Goal: Find specific page/section: Find specific page/section

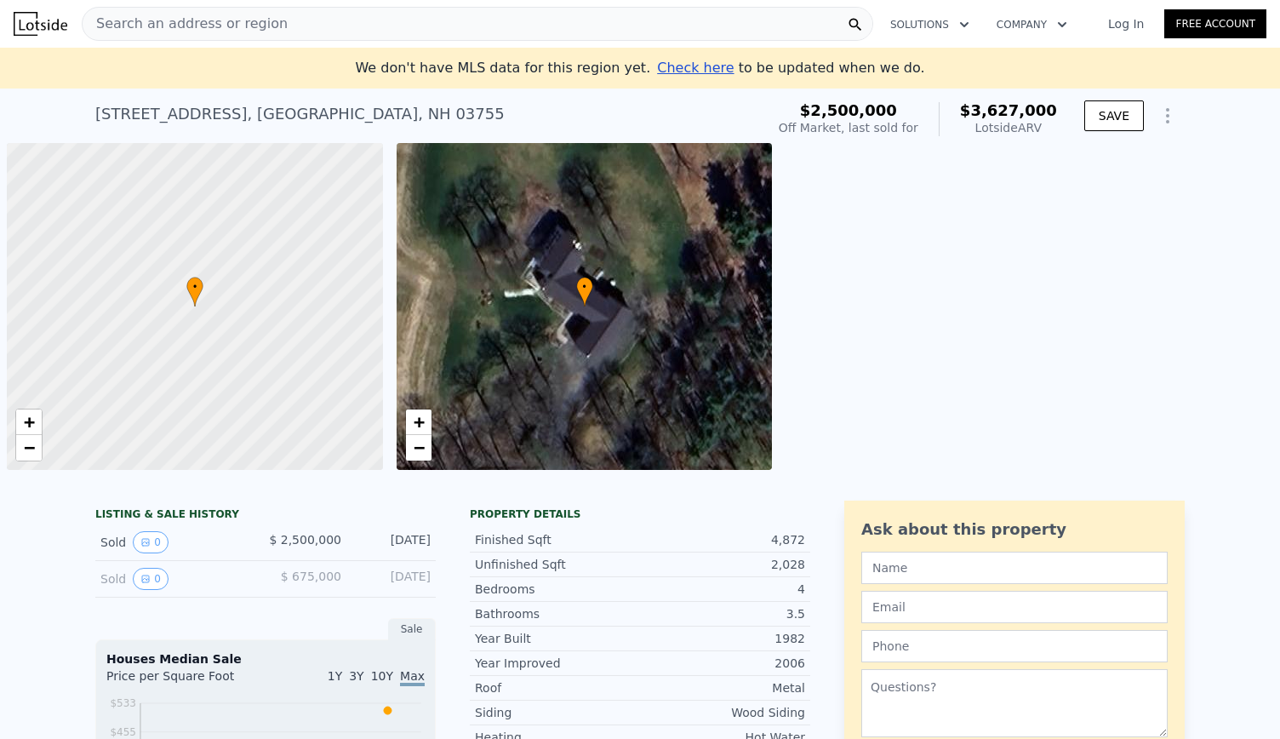
scroll to position [0, 7]
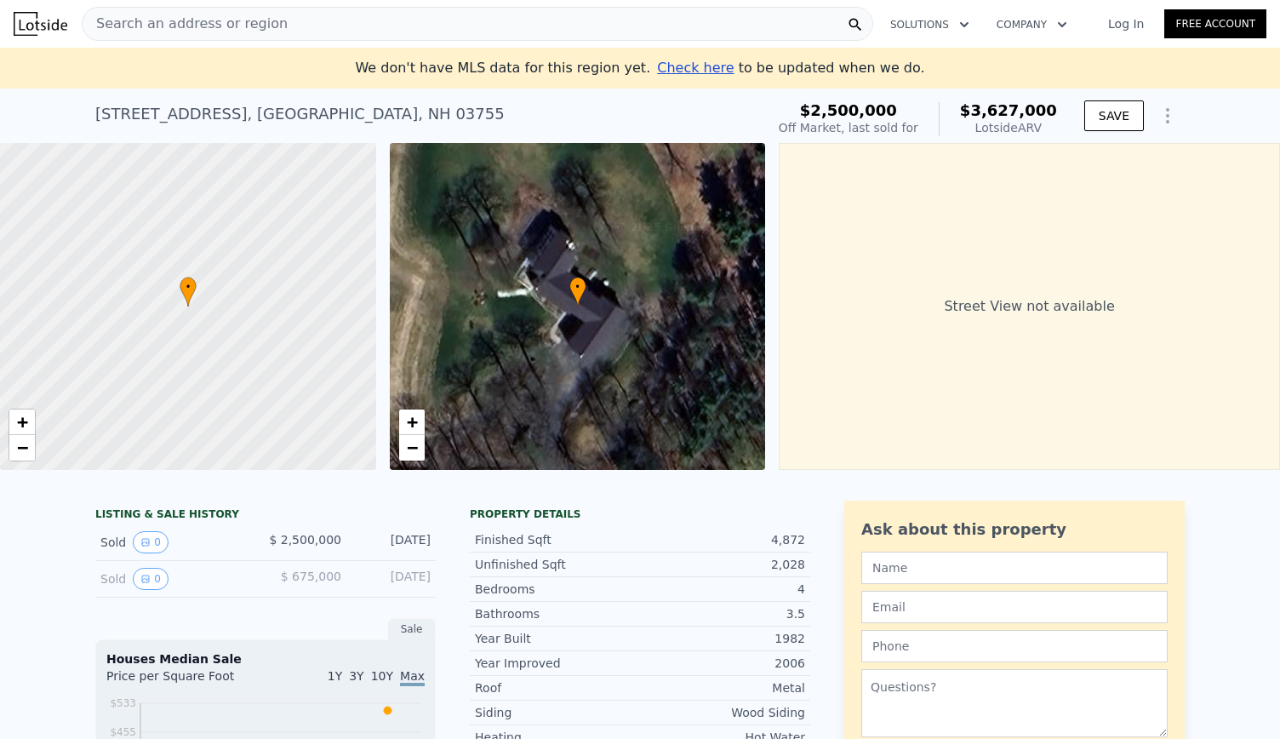
click at [281, 13] on div "Search an address or region" at bounding box center [477, 24] width 791 height 34
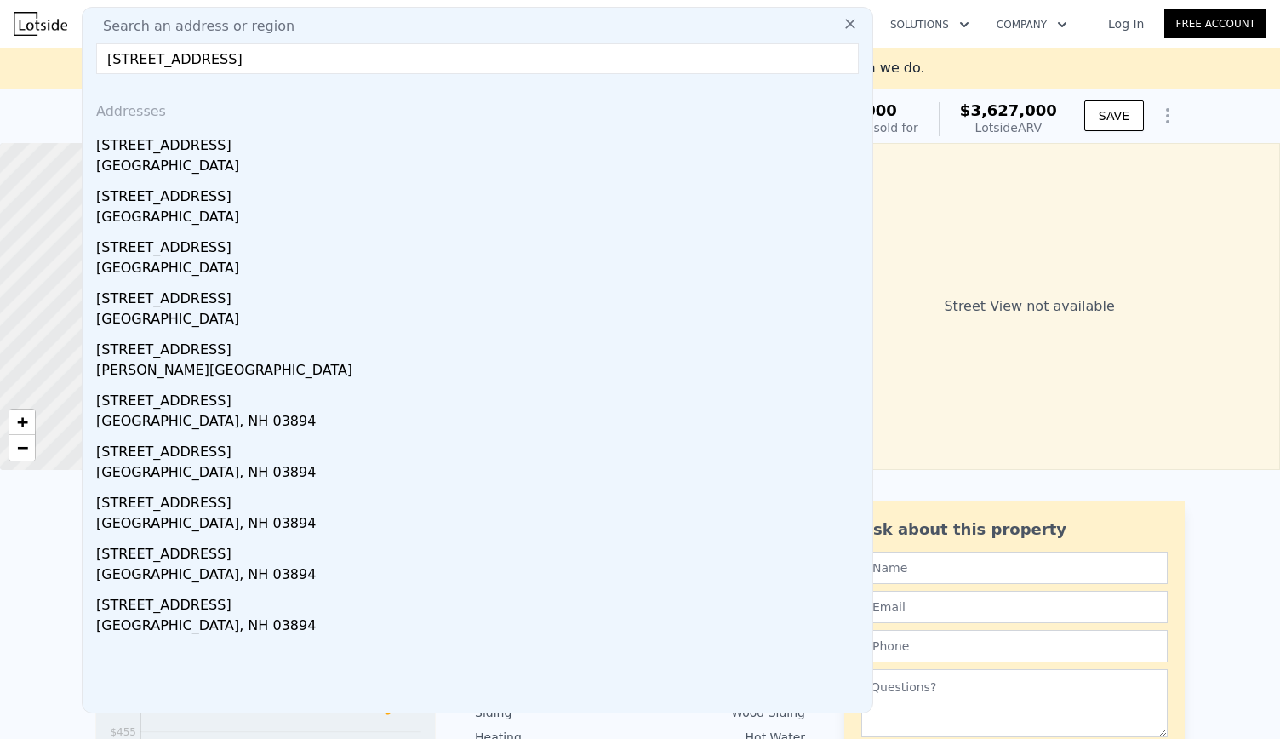
click at [203, 59] on input "[STREET_ADDRESS]" at bounding box center [477, 58] width 762 height 31
type input "[STREET_ADDRESS]"
click at [659, 31] on div "Search an address or region" at bounding box center [477, 26] width 776 height 20
click at [640, 46] on input "[STREET_ADDRESS]" at bounding box center [477, 58] width 762 height 31
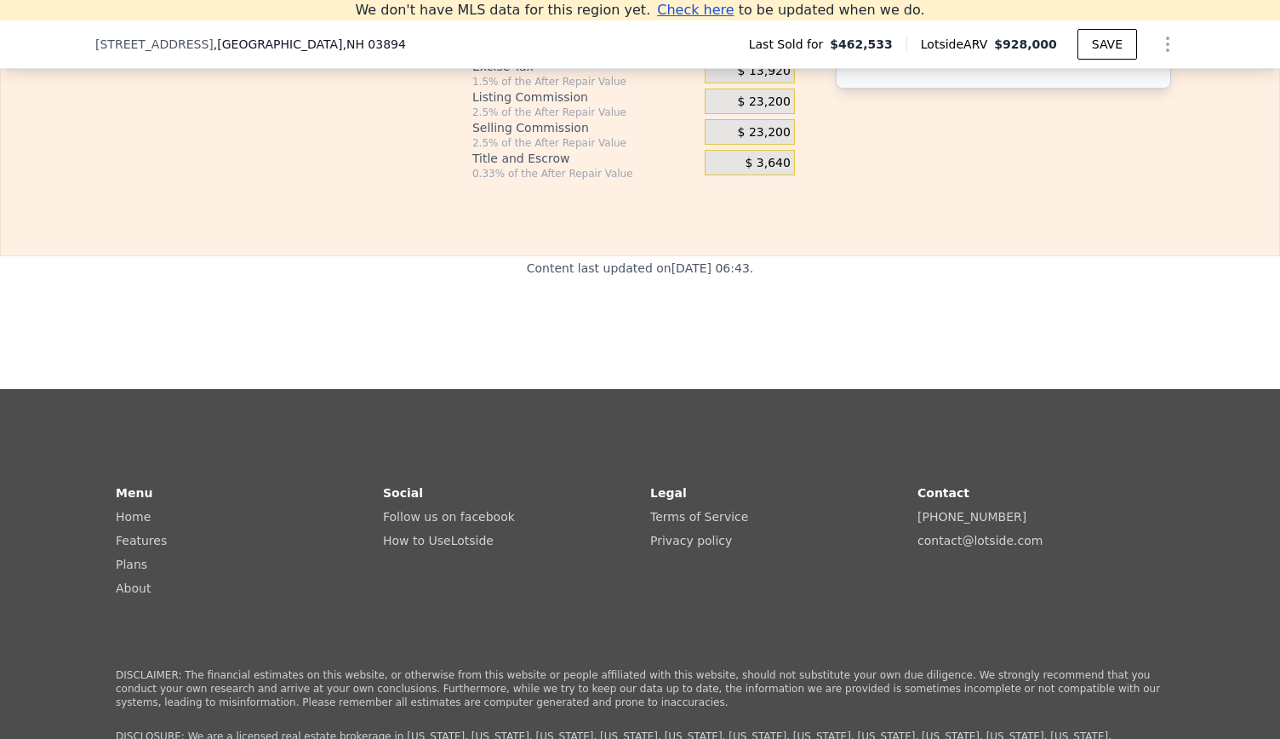
scroll to position [3198, 0]
